Goal: Find specific page/section: Find specific page/section

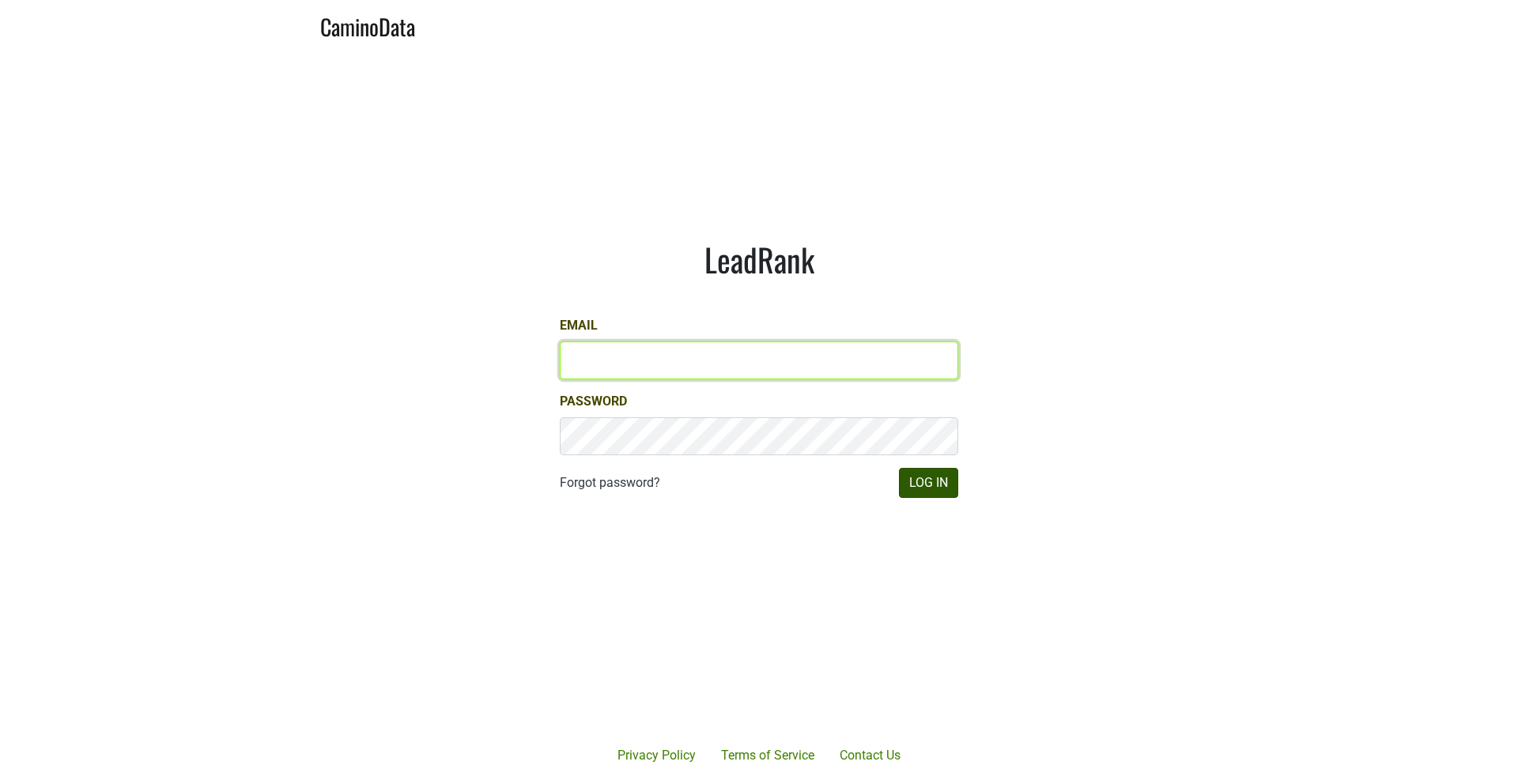
type input "mariette@dumol.com"
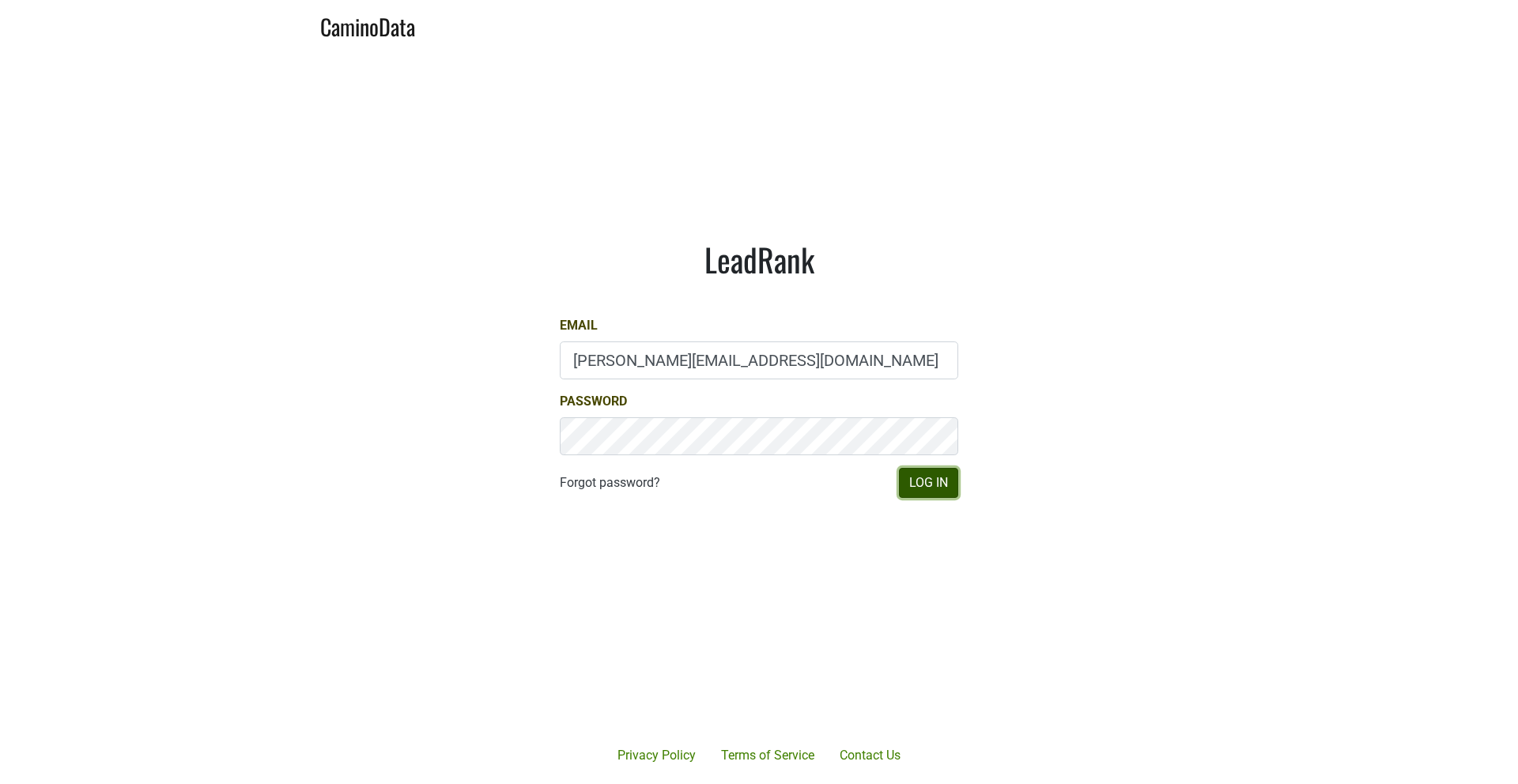
click at [930, 486] on button "Log In" at bounding box center [928, 483] width 60 height 30
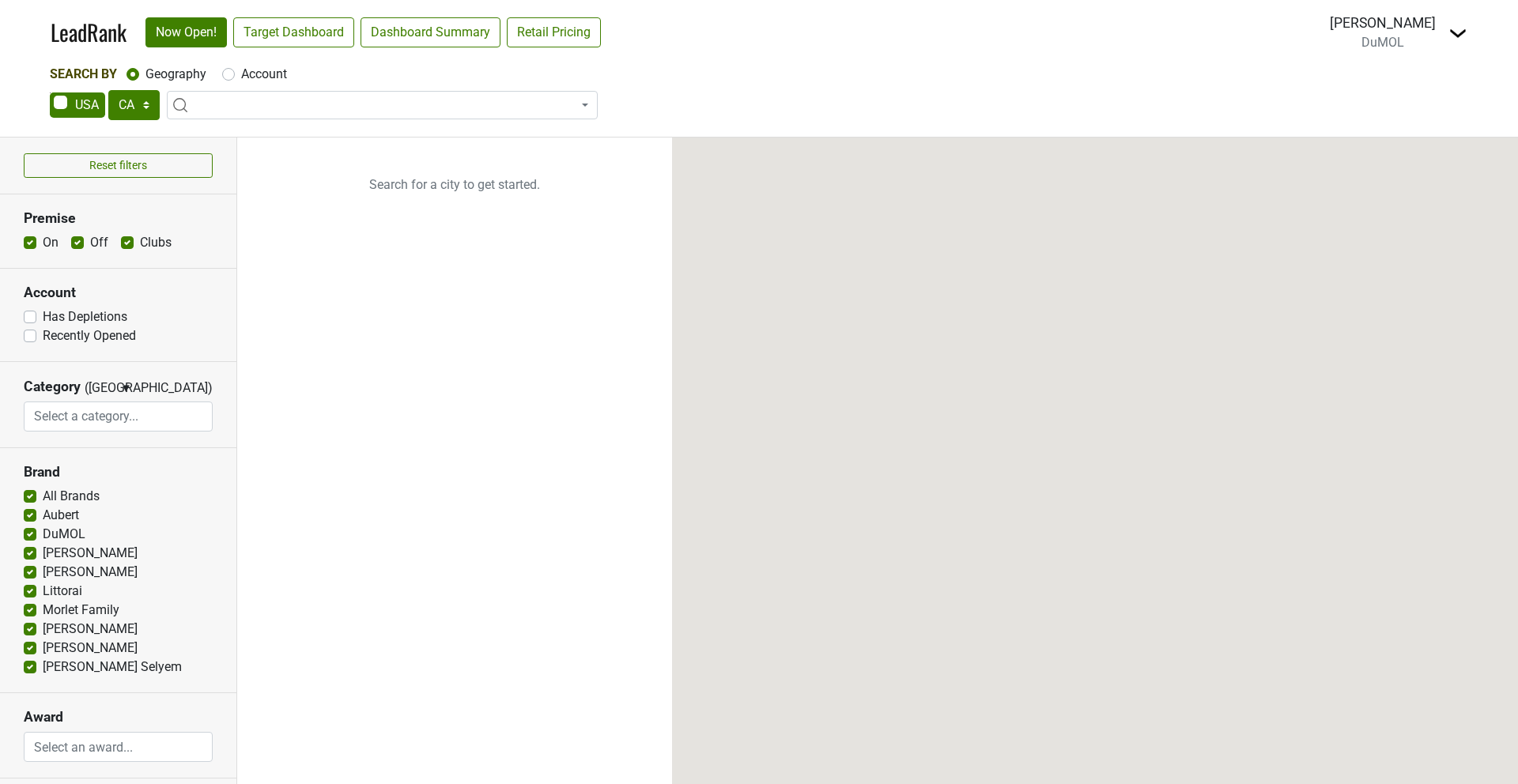
select select "CA"
select select
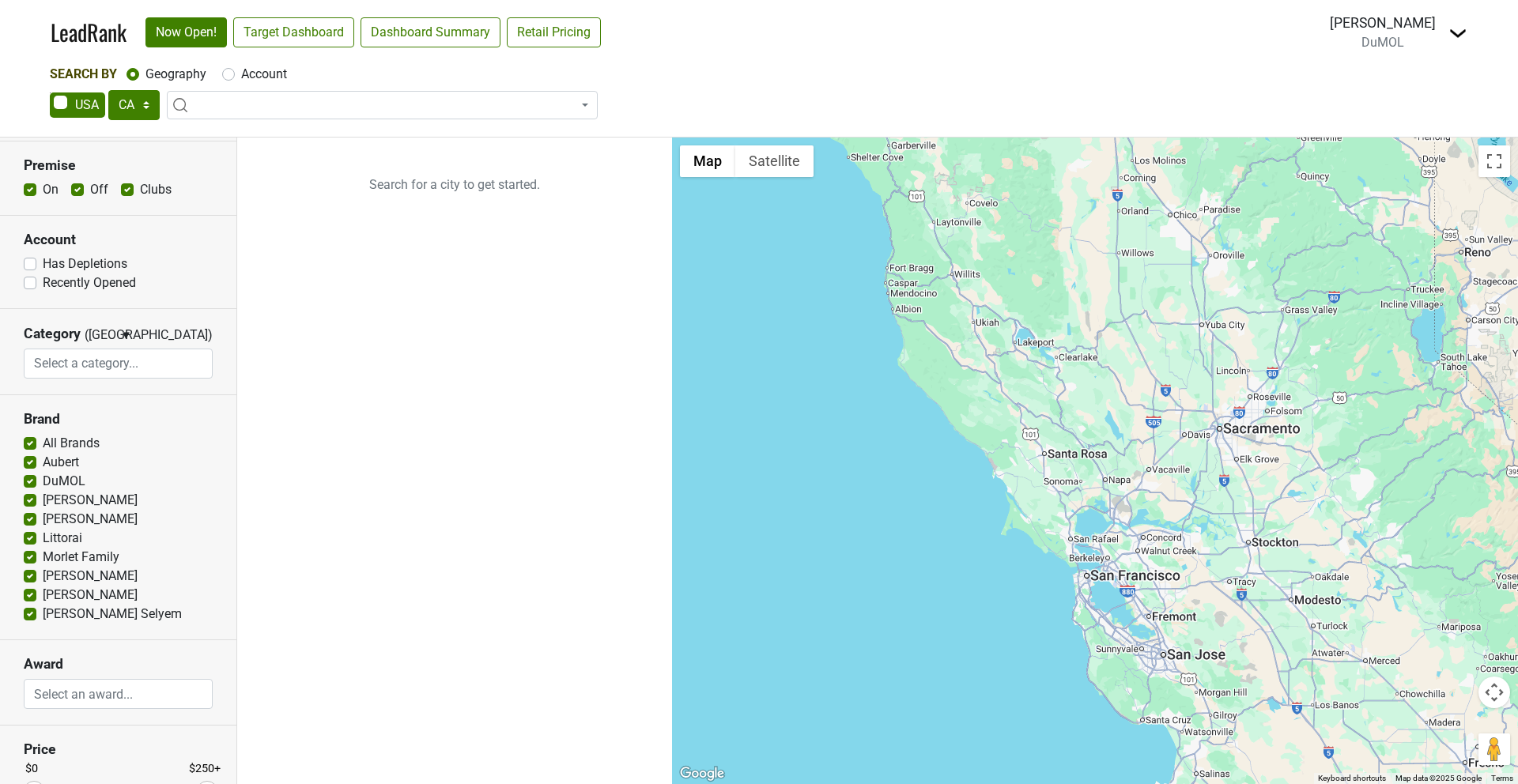
scroll to position [177, 0]
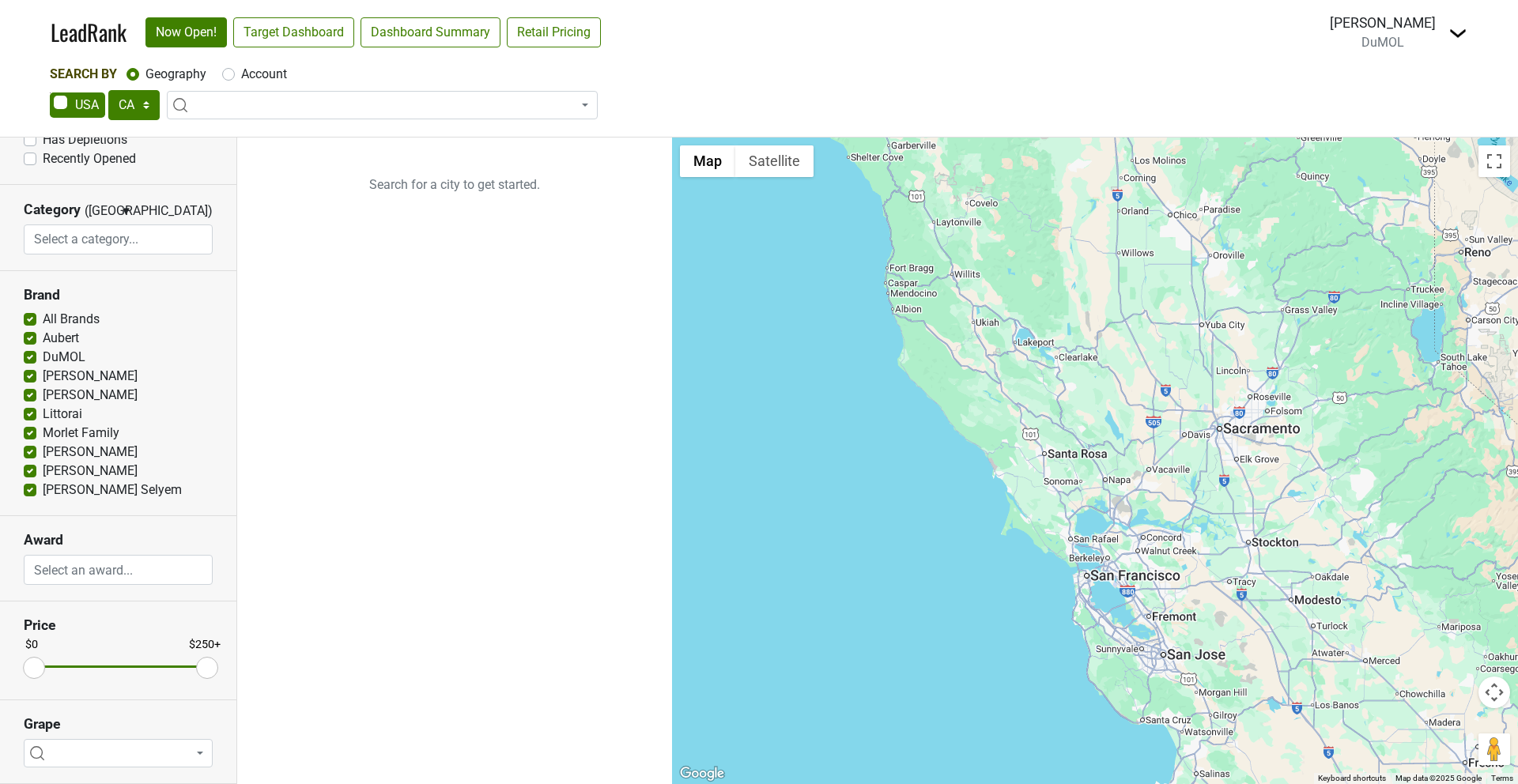
click at [1415, 32] on div "[PERSON_NAME]" at bounding box center [1383, 22] width 106 height 20
click at [1454, 24] on img at bounding box center [1458, 33] width 19 height 19
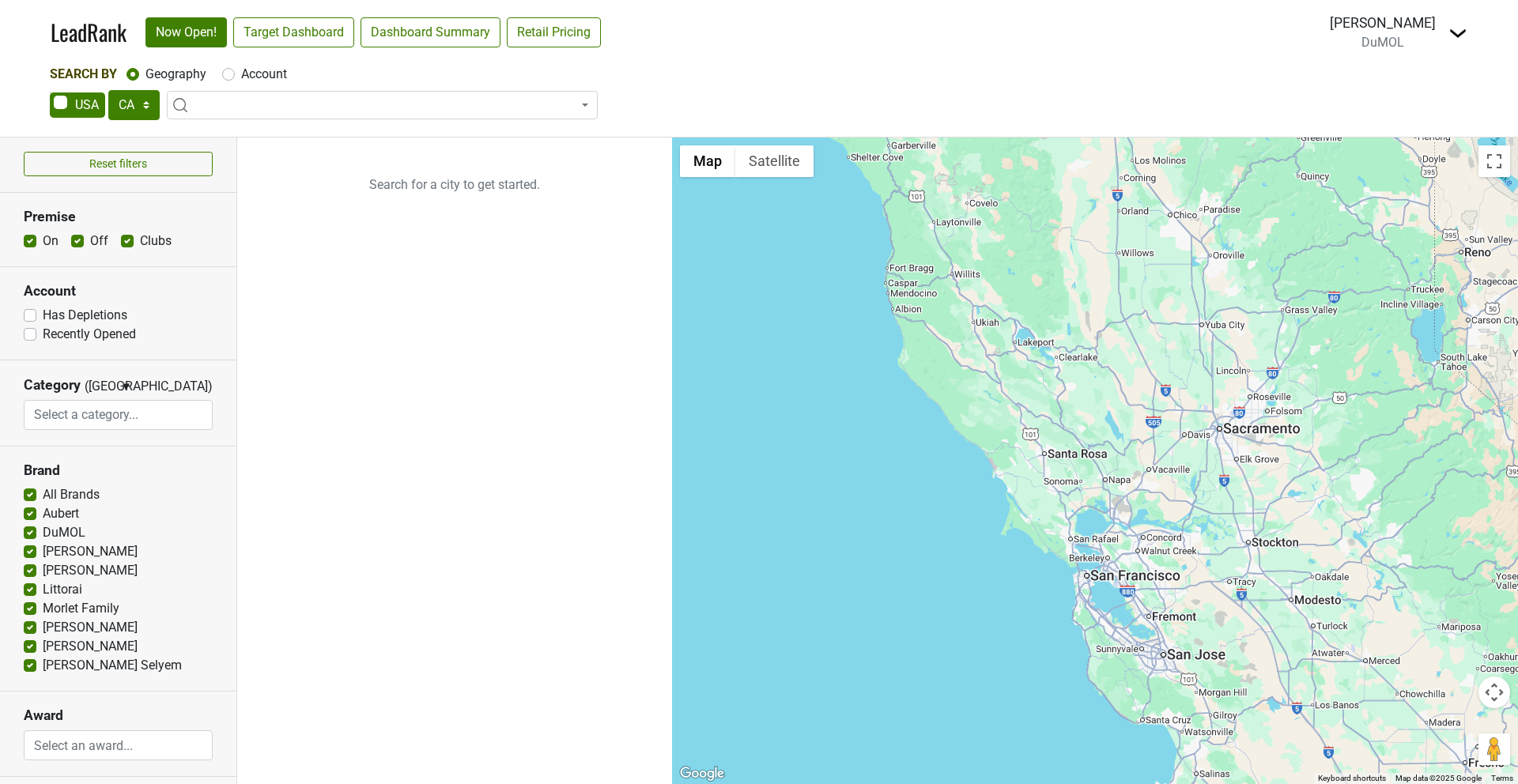
scroll to position [0, 0]
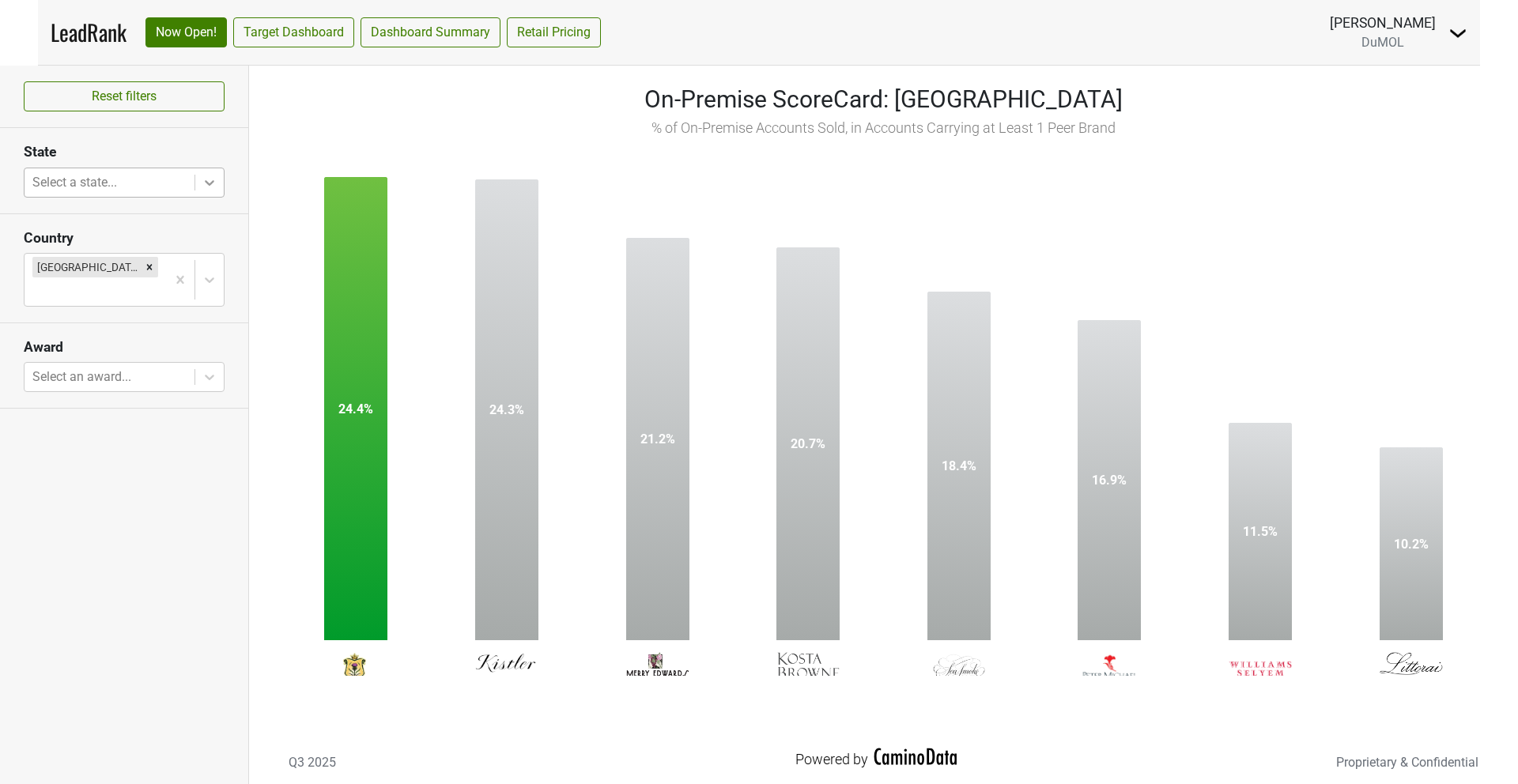
click at [204, 180] on icon at bounding box center [210, 183] width 16 height 16
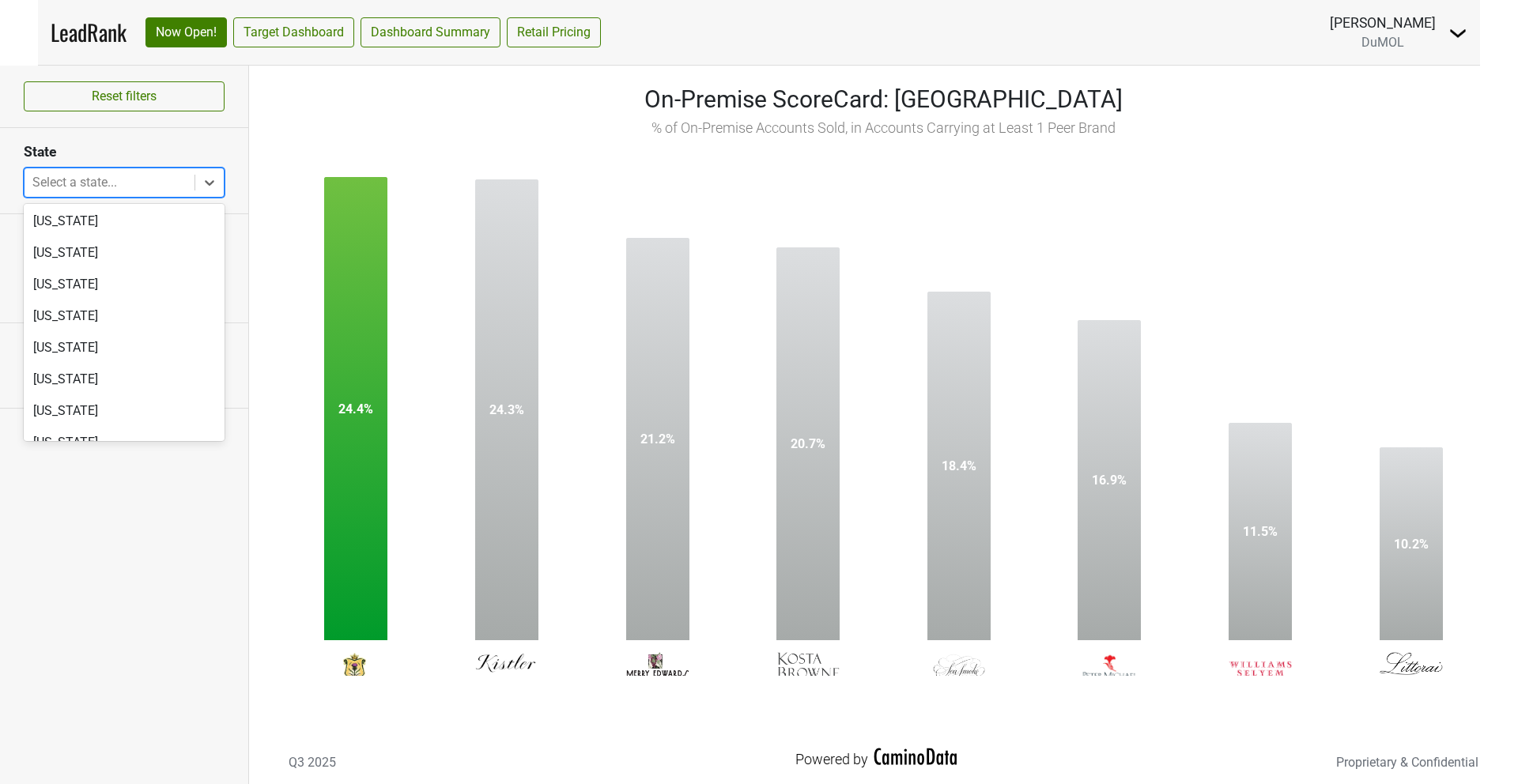
scroll to position [948, 0]
click at [74, 282] on div "New York" at bounding box center [124, 286] width 201 height 32
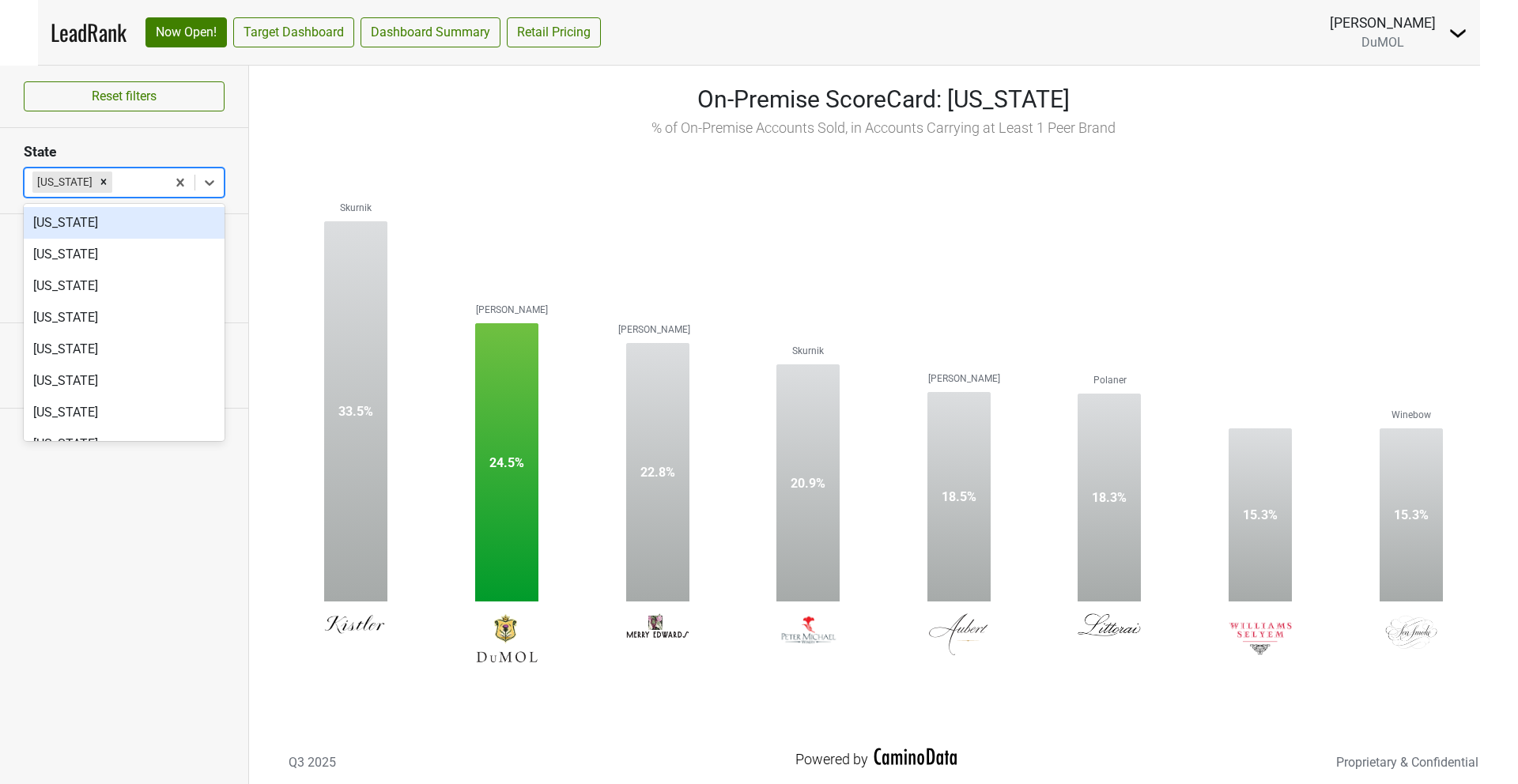
click at [88, 233] on div "New Jersey" at bounding box center [124, 223] width 201 height 32
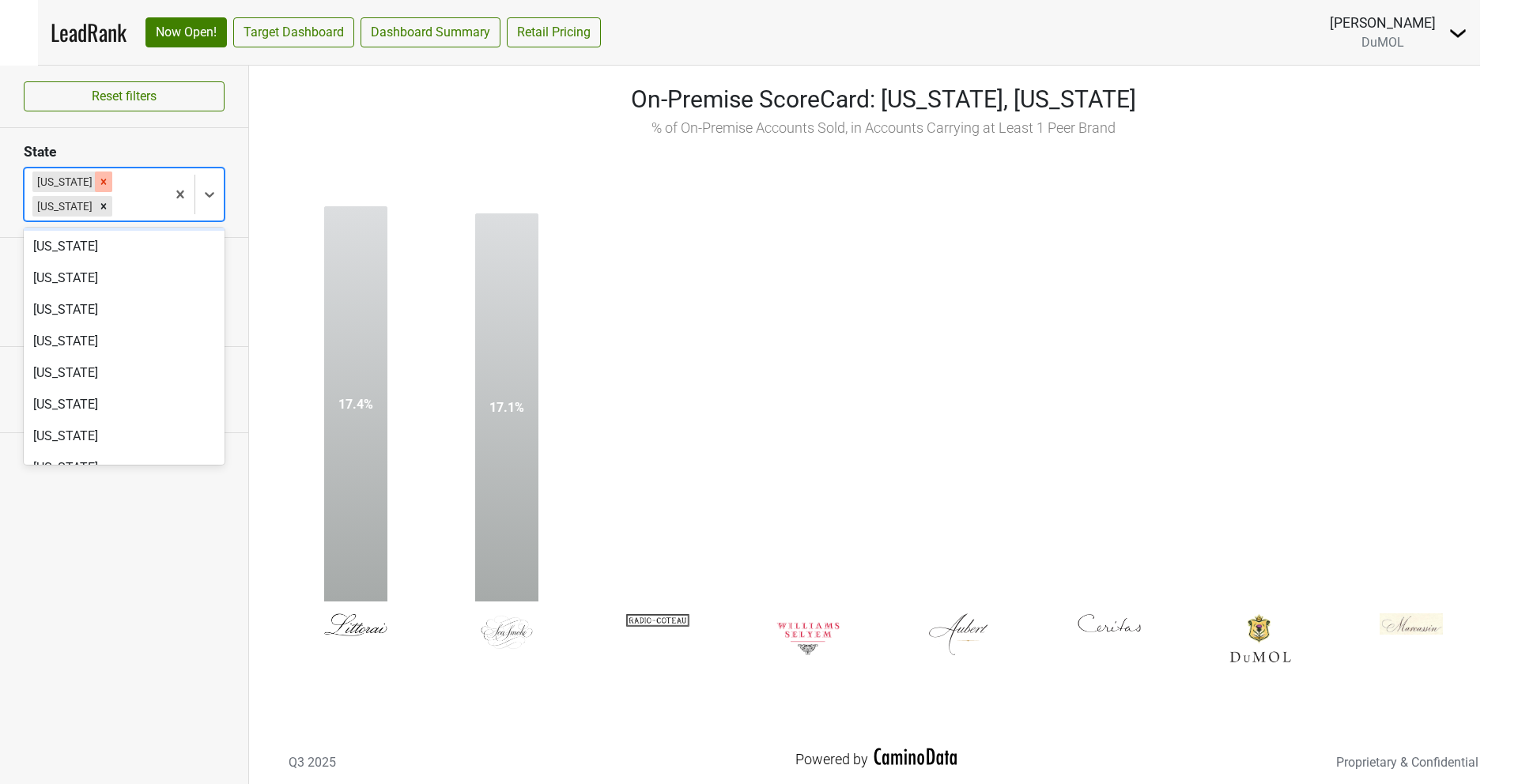
click at [98, 185] on icon "Remove New York" at bounding box center [103, 181] width 11 height 11
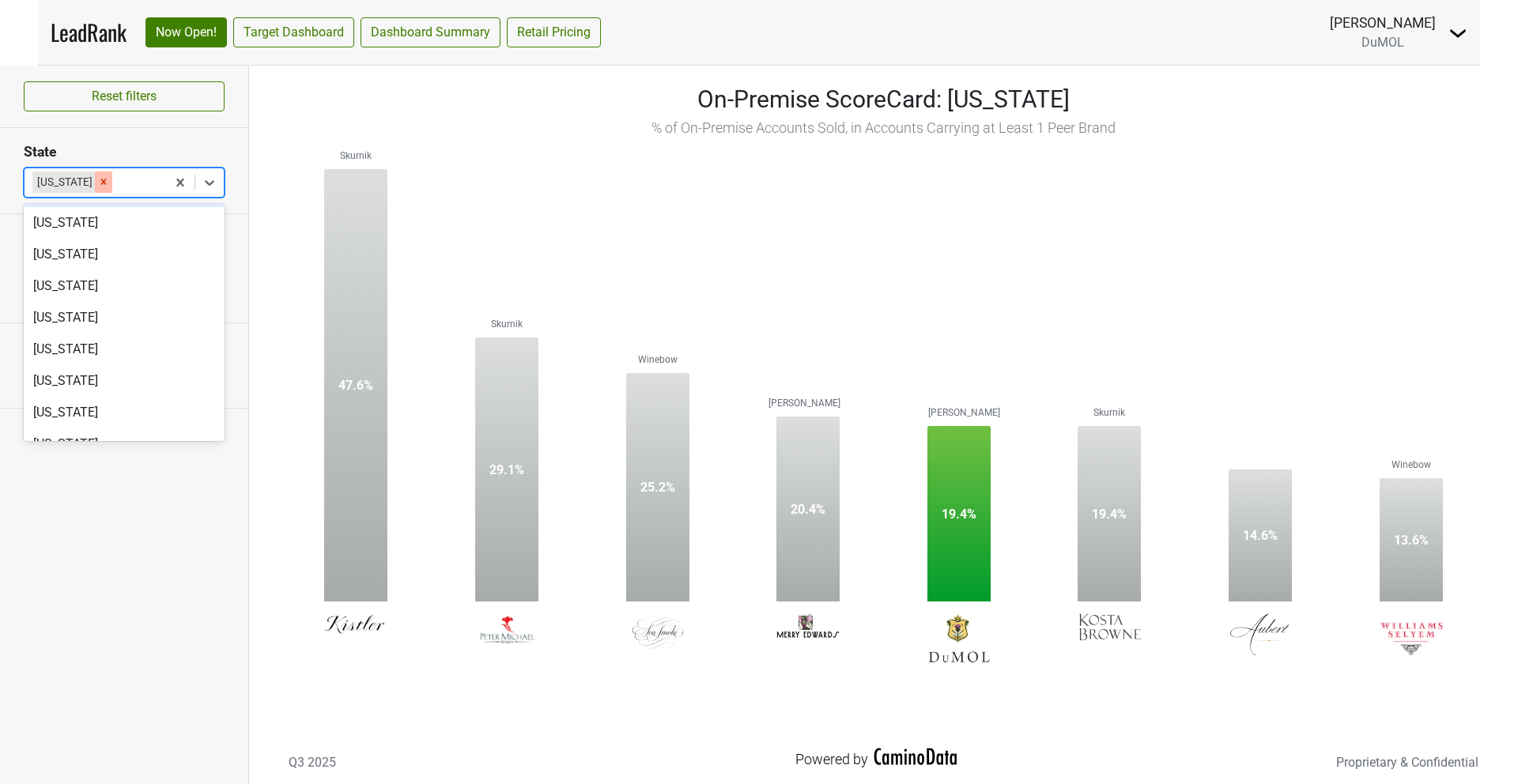
click at [102, 180] on icon "Remove New Jersey" at bounding box center [104, 182] width 5 height 5
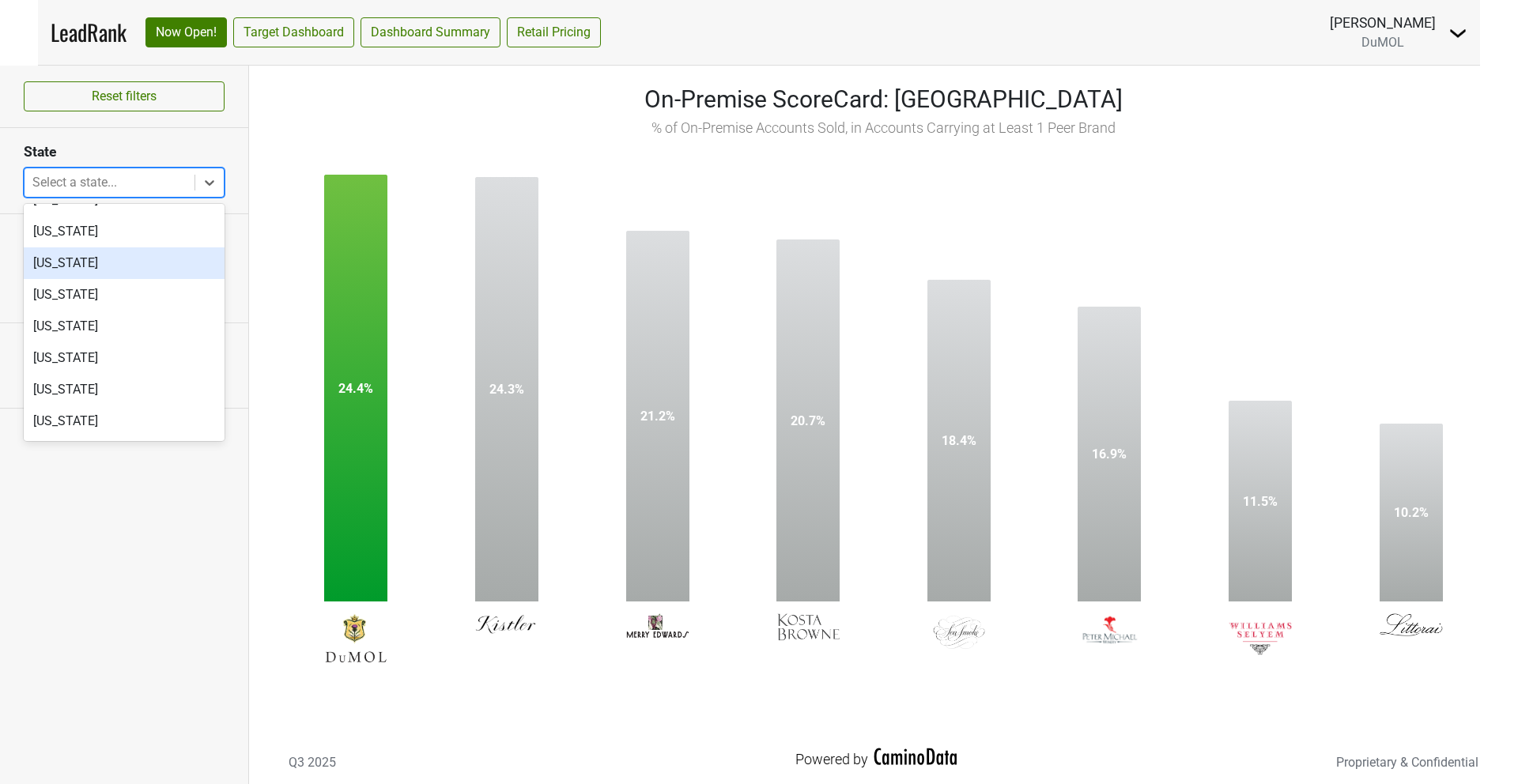
scroll to position [528, 0]
click at [92, 364] on div "Massachusetts" at bounding box center [124, 359] width 201 height 32
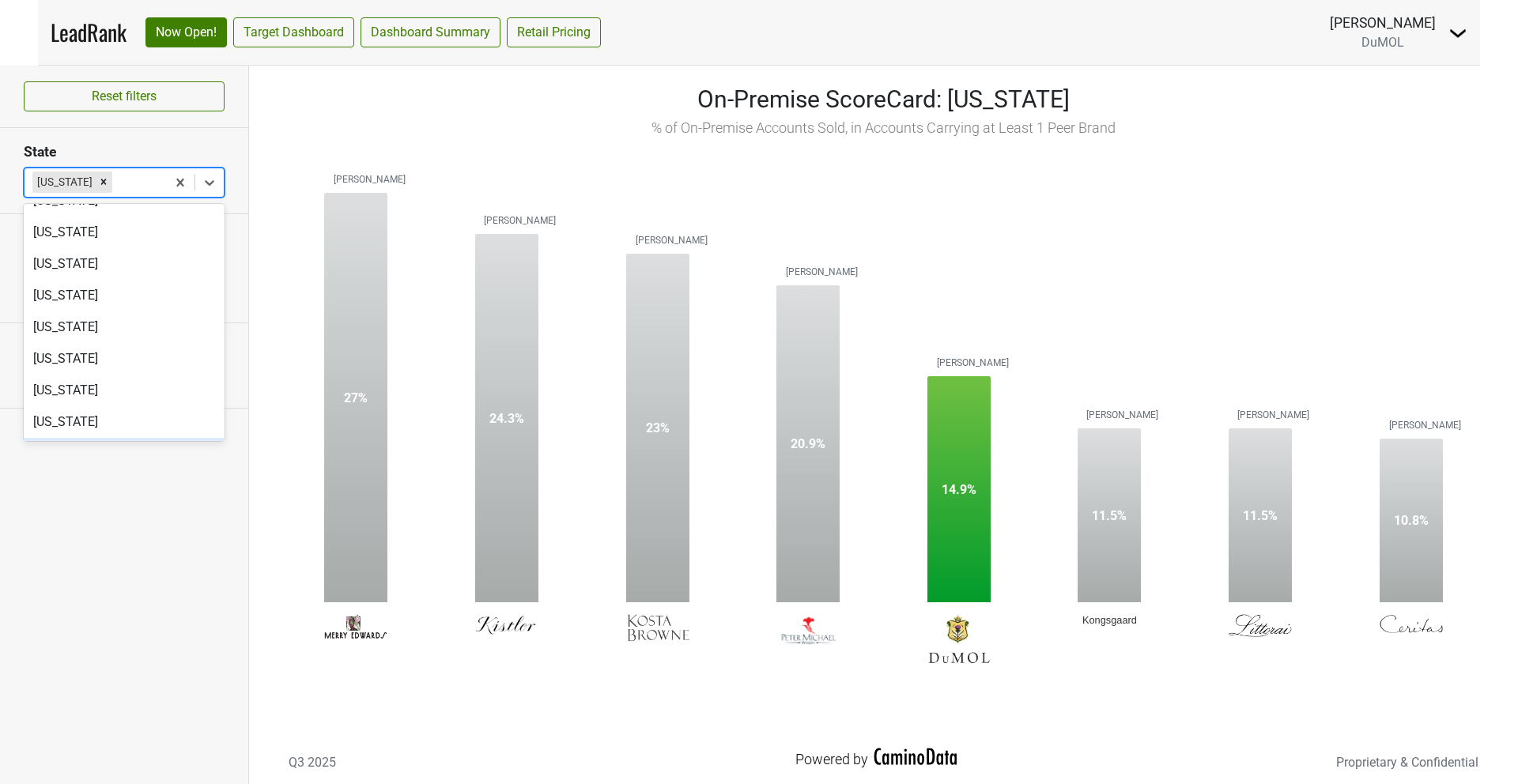
click at [95, 539] on div "Reset filters State option Massachusetts, selected. option Missouri focused, 25…" at bounding box center [124, 425] width 249 height 718
